Goal: Information Seeking & Learning: Check status

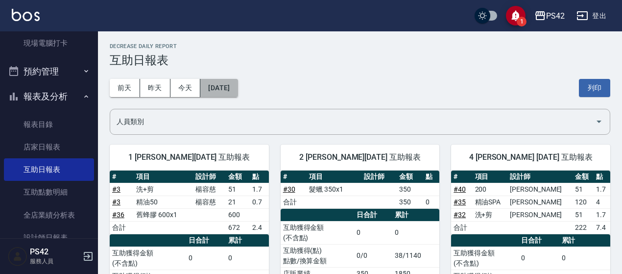
click at [236, 95] on button "2025/09/20" at bounding box center [218, 88] width 37 height 18
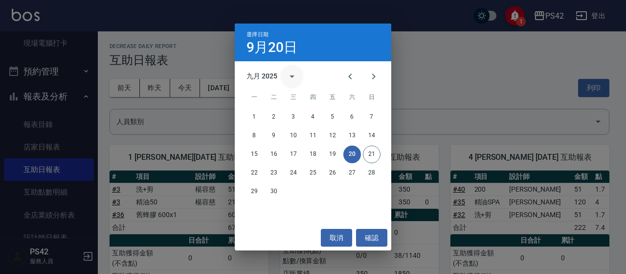
click at [291, 73] on icon "calendar view is open, switch to year view" at bounding box center [292, 76] width 12 height 12
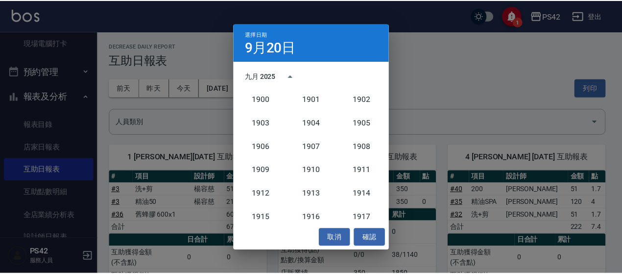
scroll to position [906, 0]
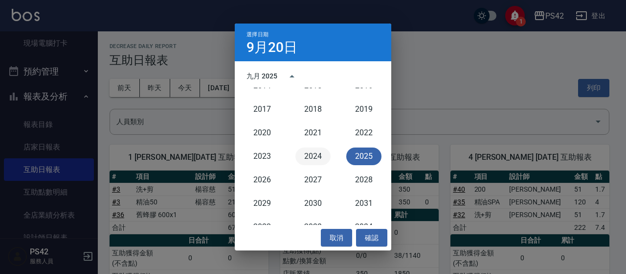
click at [310, 150] on button "2024" at bounding box center [313, 156] width 35 height 18
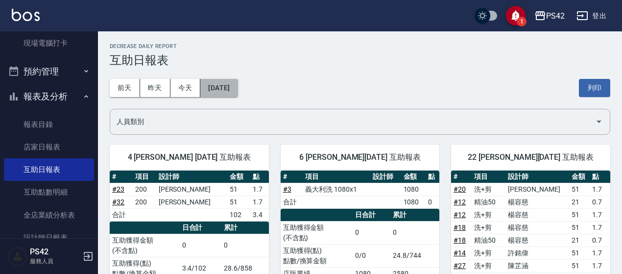
click at [237, 92] on button "2024/09/20" at bounding box center [218, 88] width 37 height 18
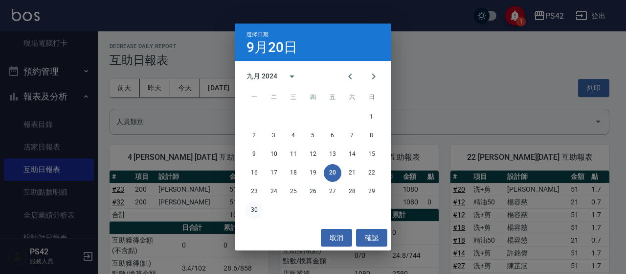
click at [256, 206] on button "30" at bounding box center [255, 210] width 18 height 18
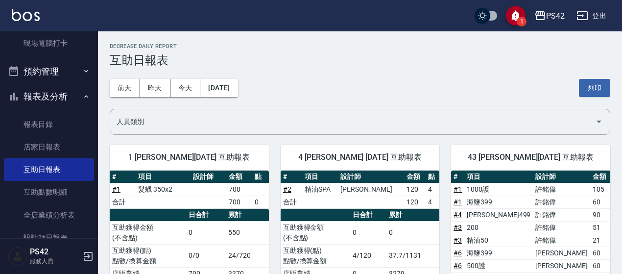
click at [239, 78] on div "前天 昨天 今天 2024/09/30 列印" at bounding box center [360, 88] width 500 height 42
click at [234, 88] on button "[DATE]" at bounding box center [218, 88] width 37 height 18
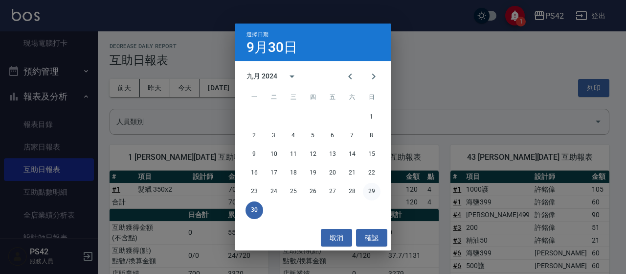
click at [366, 189] on button "29" at bounding box center [372, 192] width 18 height 18
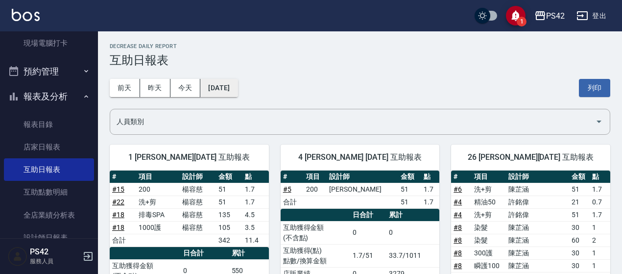
click at [237, 82] on button "[DATE]" at bounding box center [218, 88] width 37 height 18
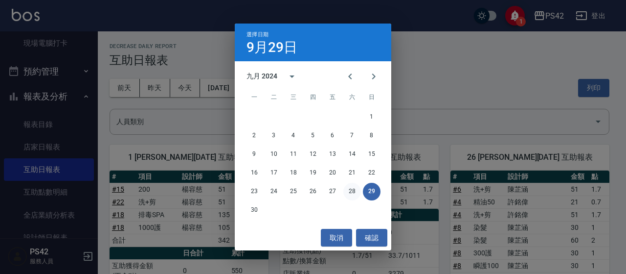
click at [351, 188] on button "28" at bounding box center [353, 192] width 18 height 18
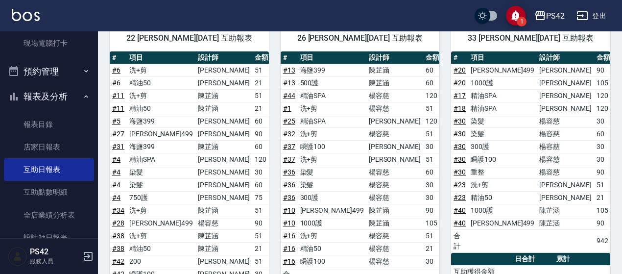
scroll to position [233, 0]
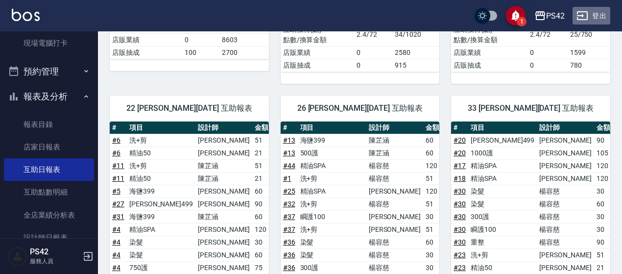
click at [598, 17] on button "登出" at bounding box center [591, 16] width 38 height 18
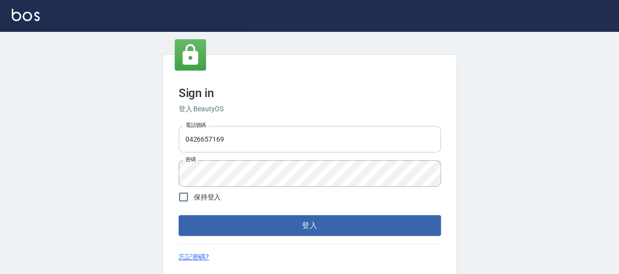
drag, startPoint x: 0, startPoint y: 0, endPoint x: 254, endPoint y: 138, distance: 288.4
click at [254, 138] on input "0426657169" at bounding box center [310, 139] width 262 height 26
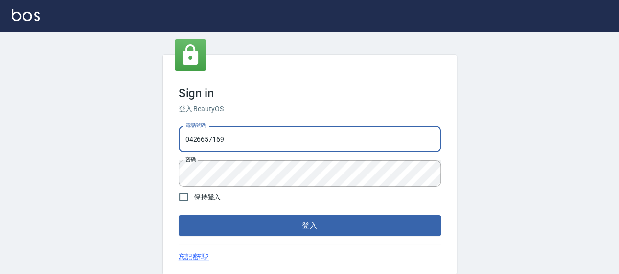
type input "0426657991"
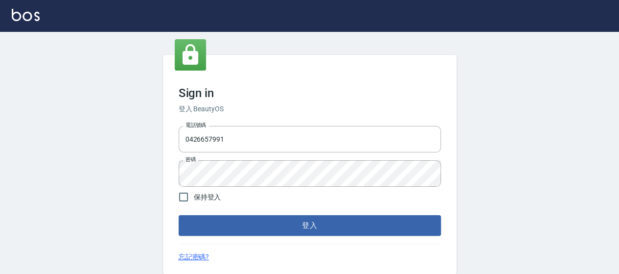
click at [297, 236] on div "Sign in 登入 BeautyOS 電話號碼 [PHONE_NUMBER] 電話號碼 密碼 密碼 保持登入 登入 忘記密碼?" at bounding box center [310, 164] width 294 height 219
click at [296, 227] on button "登入" at bounding box center [310, 225] width 262 height 21
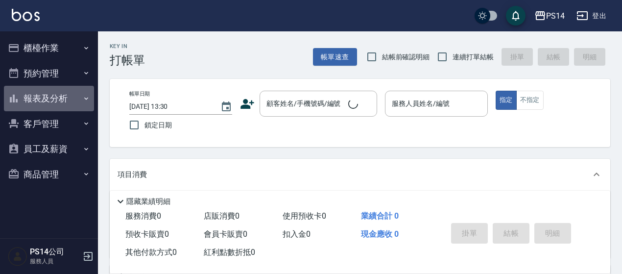
click at [55, 100] on button "報表及分析" at bounding box center [49, 98] width 90 height 25
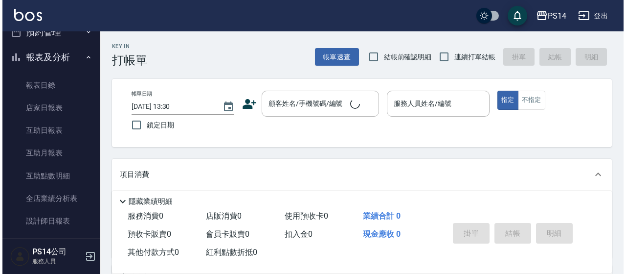
scroll to position [98, 0]
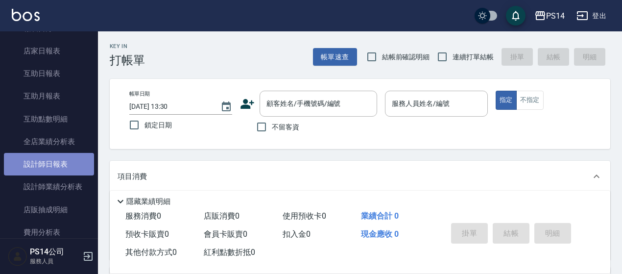
click at [51, 158] on link "設計師日報表" at bounding box center [49, 164] width 90 height 23
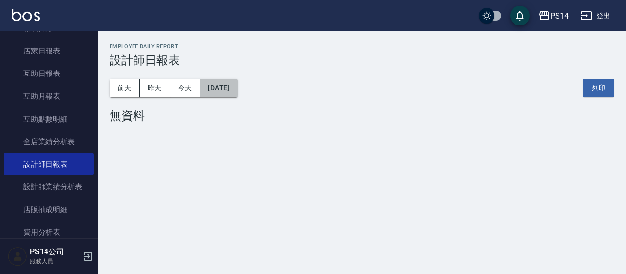
click at [230, 87] on button "[DATE]" at bounding box center [218, 88] width 37 height 18
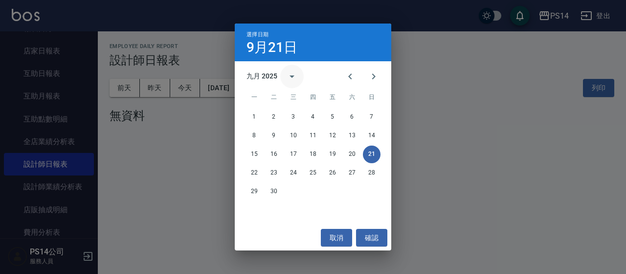
click at [289, 82] on icon "calendar view is open, switch to year view" at bounding box center [292, 76] width 12 height 12
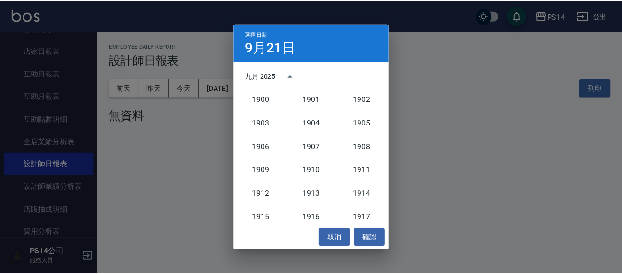
scroll to position [906, 0]
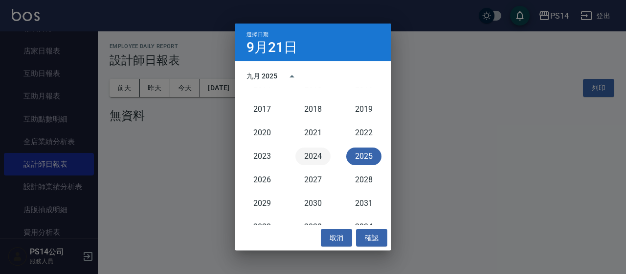
click at [310, 156] on button "2024" at bounding box center [313, 156] width 35 height 18
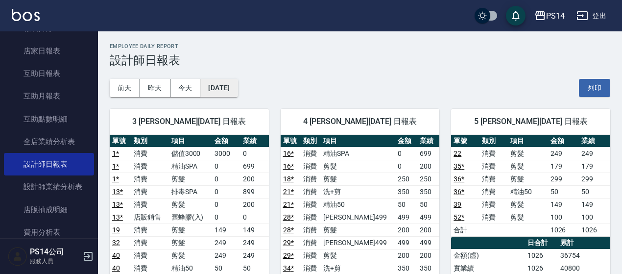
click at [237, 94] on button "[DATE]" at bounding box center [218, 88] width 37 height 18
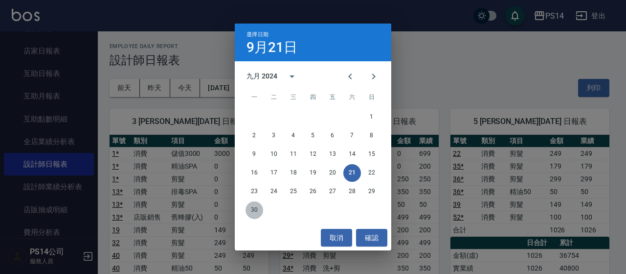
click at [255, 209] on button "30" at bounding box center [255, 210] width 18 height 18
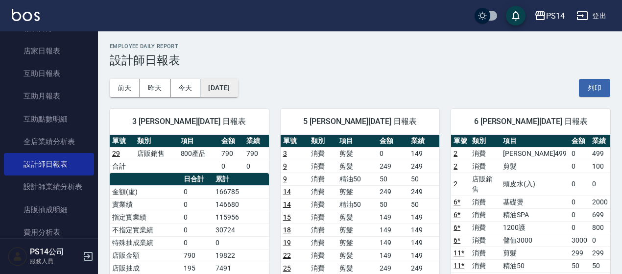
click at [229, 87] on button "[DATE]" at bounding box center [218, 88] width 37 height 18
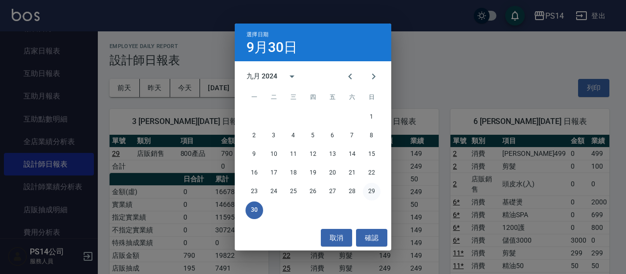
click at [378, 190] on button "29" at bounding box center [372, 192] width 18 height 18
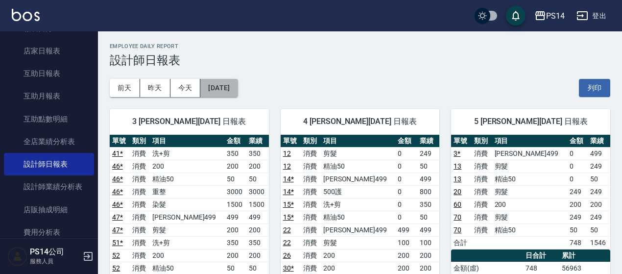
click at [237, 82] on button "[DATE]" at bounding box center [218, 88] width 37 height 18
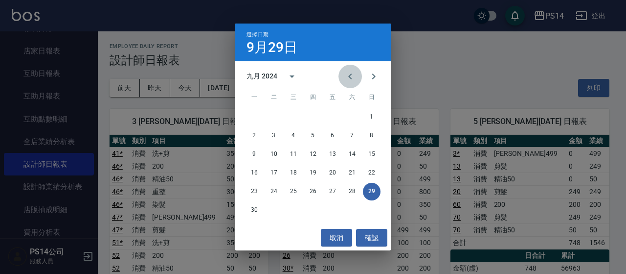
click at [346, 83] on button "Previous month" at bounding box center [350, 76] width 23 height 23
click at [351, 195] on button "31" at bounding box center [353, 192] width 18 height 18
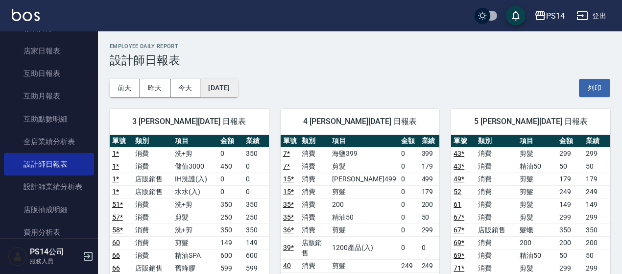
click at [237, 86] on button "[DATE]" at bounding box center [218, 88] width 37 height 18
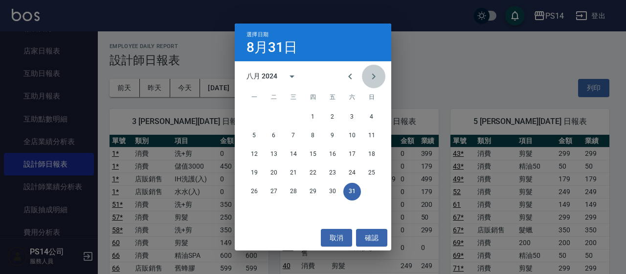
click at [371, 79] on icon "Next month" at bounding box center [374, 76] width 12 height 12
click at [252, 213] on button "30" at bounding box center [255, 210] width 18 height 18
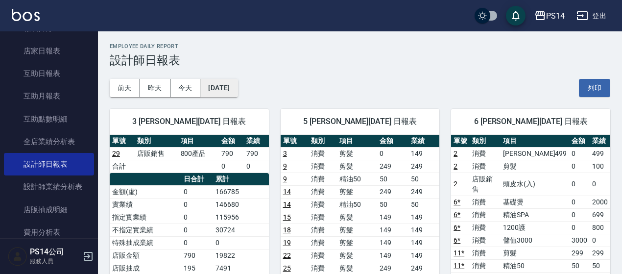
click at [237, 85] on button "[DATE]" at bounding box center [218, 88] width 37 height 18
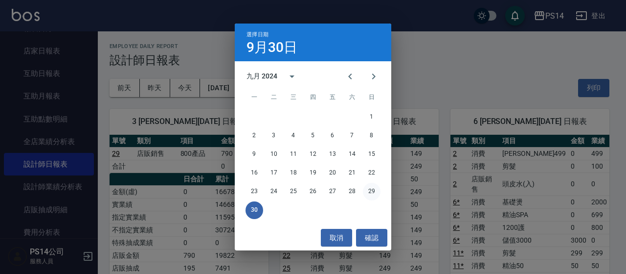
click at [373, 195] on button "29" at bounding box center [372, 192] width 18 height 18
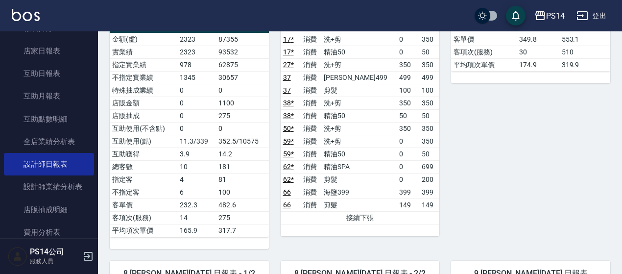
scroll to position [677, 0]
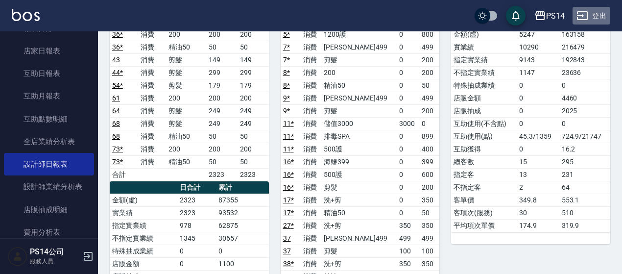
click at [590, 10] on button "登出" at bounding box center [591, 16] width 38 height 18
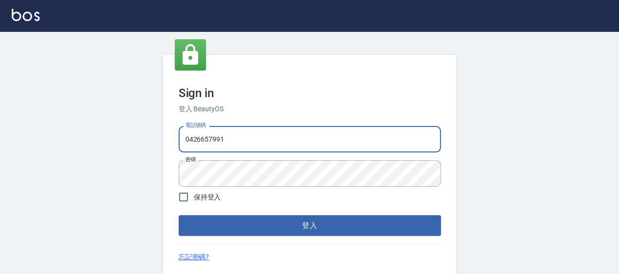
click at [280, 140] on input "0426657991" at bounding box center [310, 139] width 262 height 26
type input "0426657169"
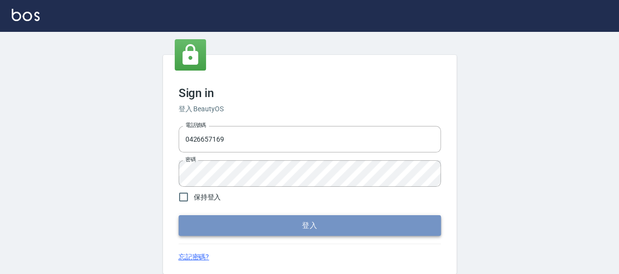
click at [301, 226] on button "登入" at bounding box center [310, 225] width 262 height 21
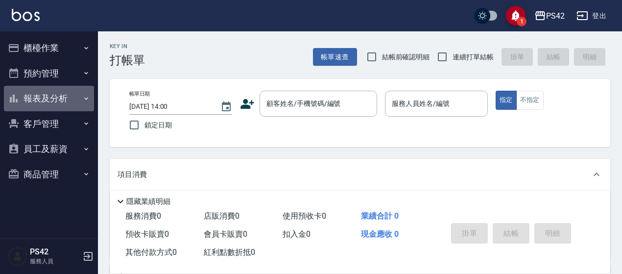
click at [47, 99] on button "報表及分析" at bounding box center [49, 98] width 90 height 25
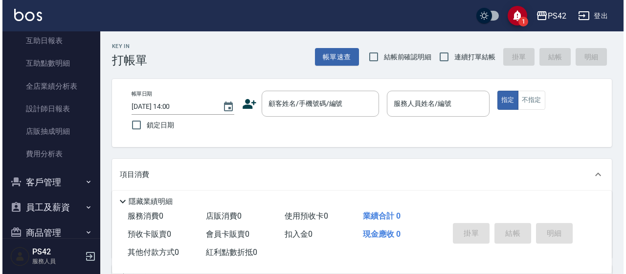
scroll to position [147, 0]
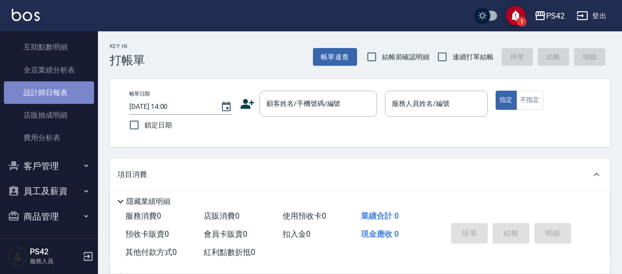
click at [57, 98] on link "設計師日報表" at bounding box center [49, 92] width 90 height 23
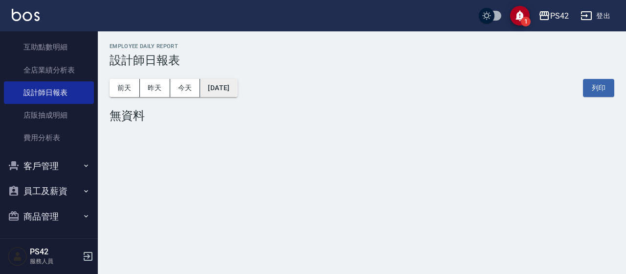
click at [226, 92] on button "[DATE]" at bounding box center [218, 88] width 37 height 18
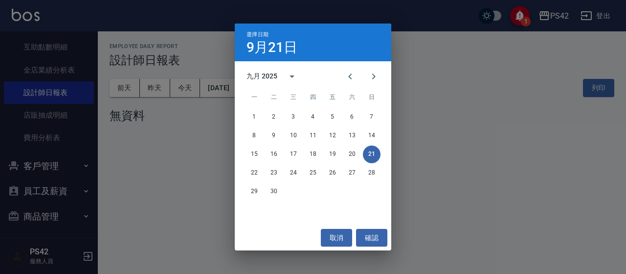
click at [279, 77] on div "九月 2025" at bounding box center [264, 76] width 34 height 10
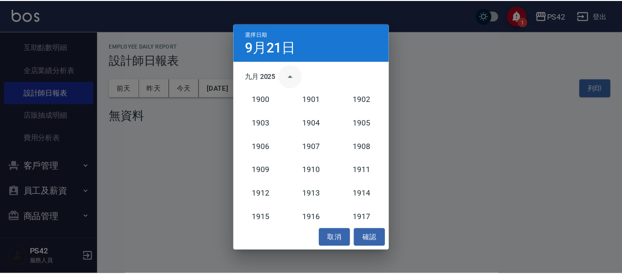
scroll to position [906, 0]
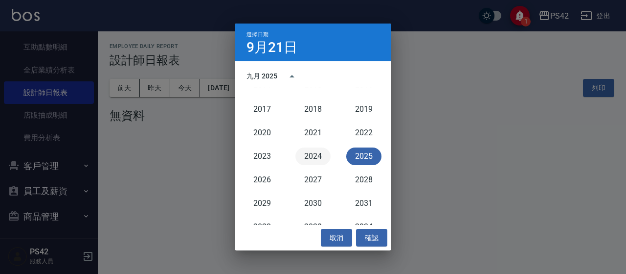
click at [311, 158] on button "2024" at bounding box center [313, 156] width 35 height 18
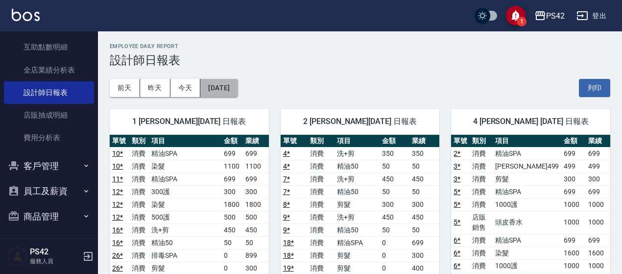
click at [237, 92] on button "[DATE]" at bounding box center [218, 88] width 37 height 18
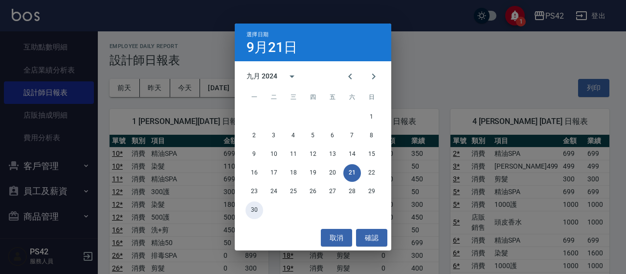
click at [249, 207] on button "30" at bounding box center [255, 210] width 18 height 18
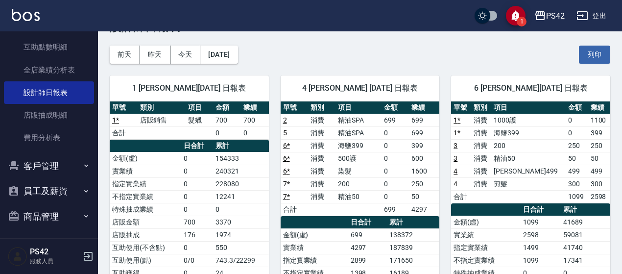
scroll to position [49, 0]
